Goal: Transaction & Acquisition: Obtain resource

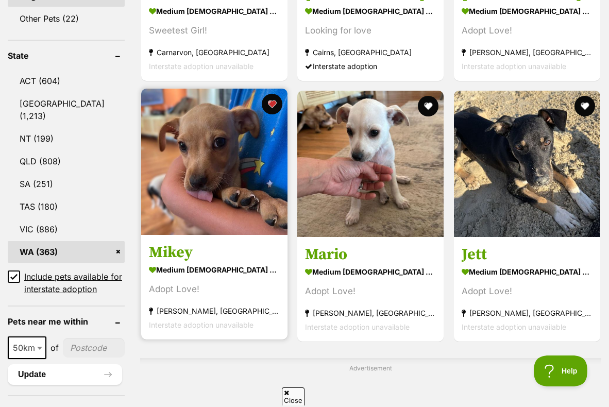
scroll to position [533, 0]
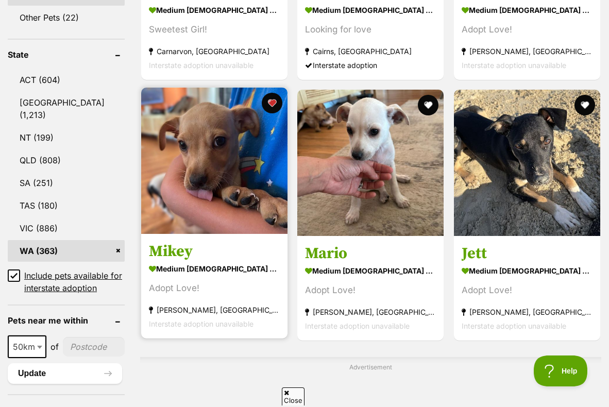
click at [230, 144] on img at bounding box center [214, 161] width 146 height 146
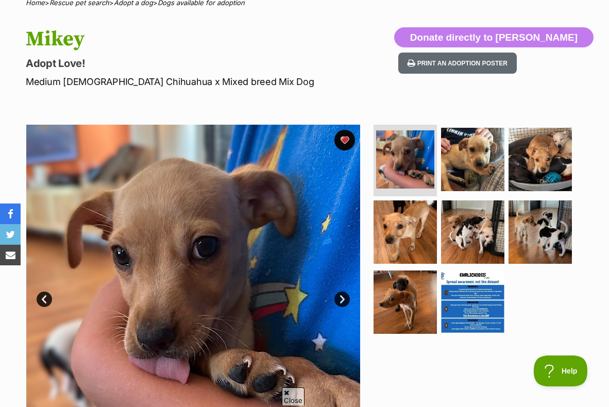
scroll to position [90, 0]
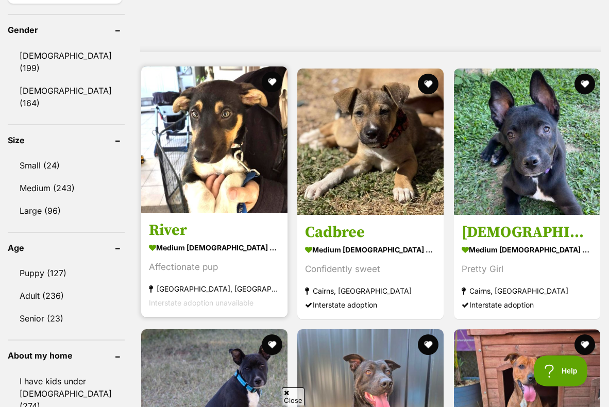
scroll to position [913, 0]
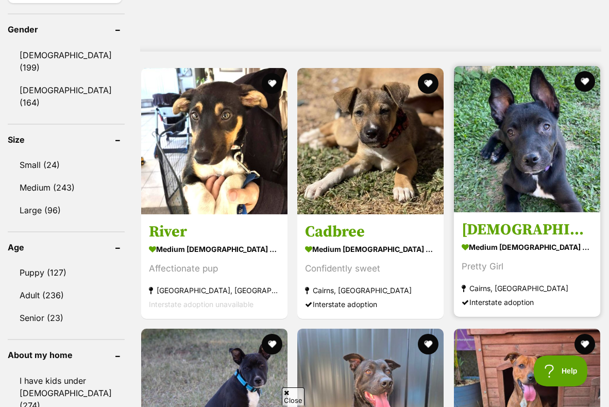
click at [473, 165] on img at bounding box center [527, 139] width 146 height 146
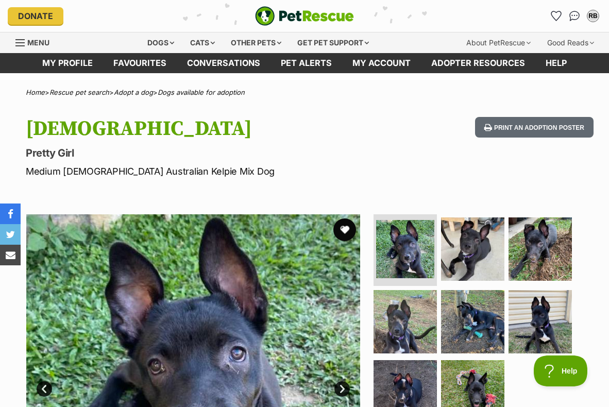
click at [346, 225] on button "favourite" at bounding box center [345, 230] width 23 height 23
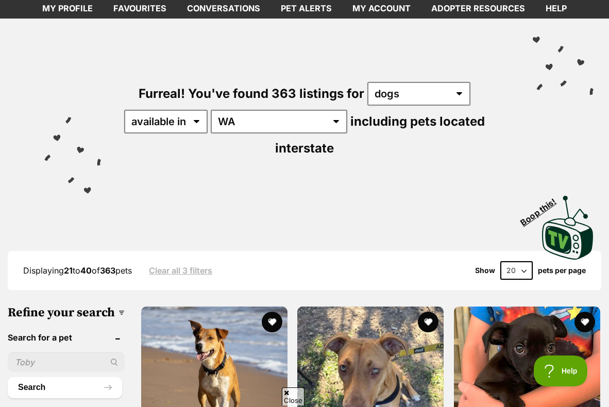
scroll to position [49, 0]
